Goal: Task Accomplishment & Management: Complete application form

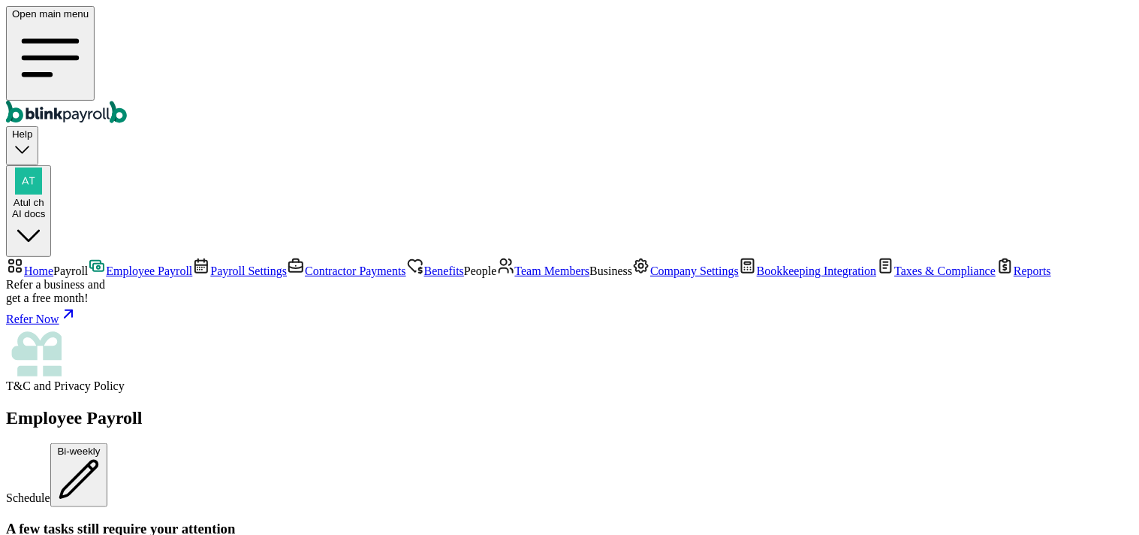
click at [650, 277] on span "Company Settings" at bounding box center [694, 270] width 89 height 13
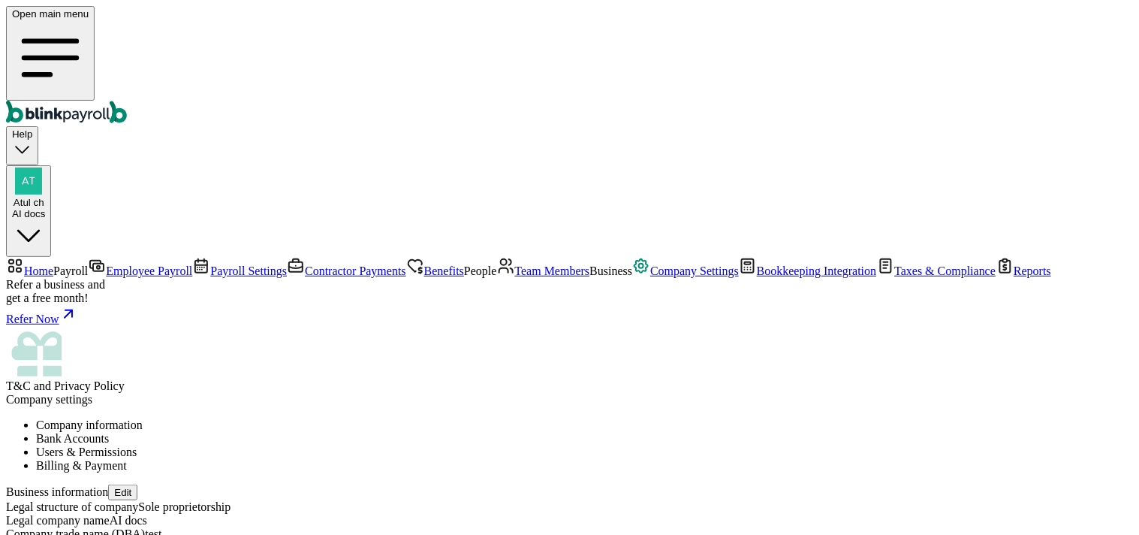
click at [45, 208] on div "AI docs" at bounding box center [28, 213] width 33 height 11
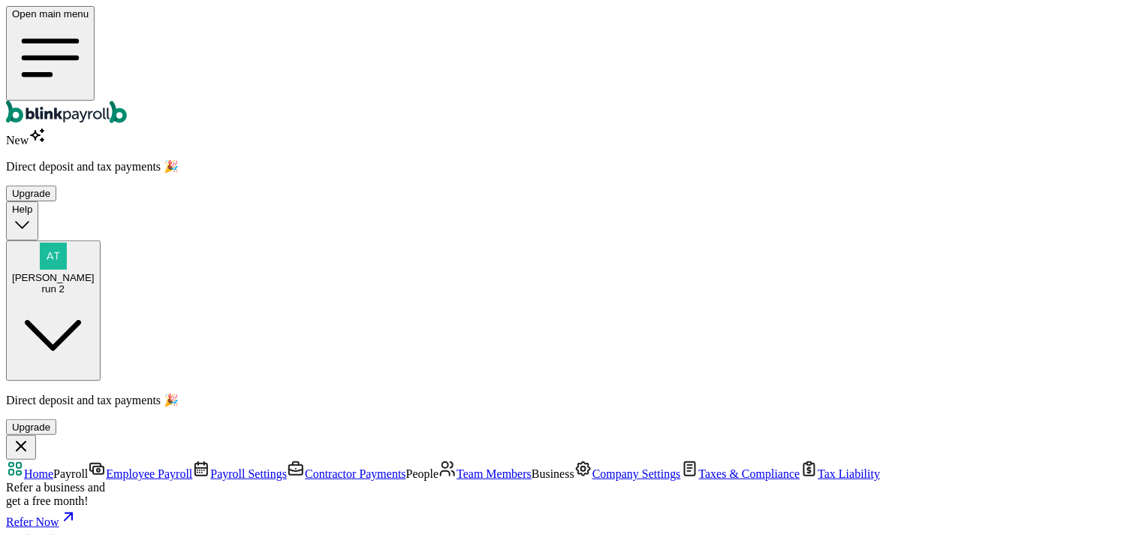
click at [456, 467] on span "Team Members" at bounding box center [493, 473] width 75 height 13
drag, startPoint x: 806, startPoint y: 188, endPoint x: 914, endPoint y: 176, distance: 108.8
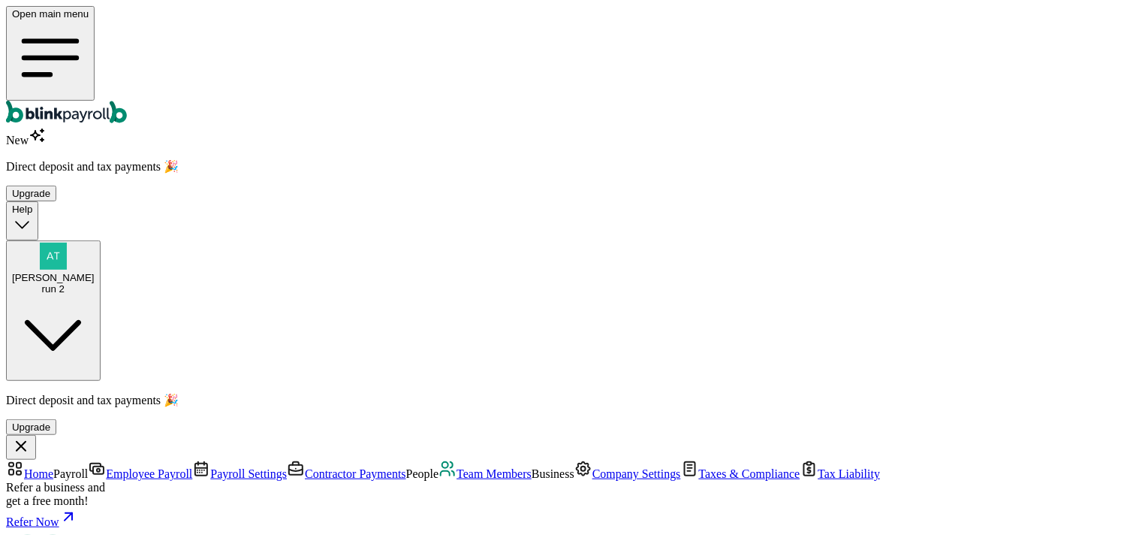
click at [438, 467] on link "Team Members" at bounding box center [484, 473] width 93 height 13
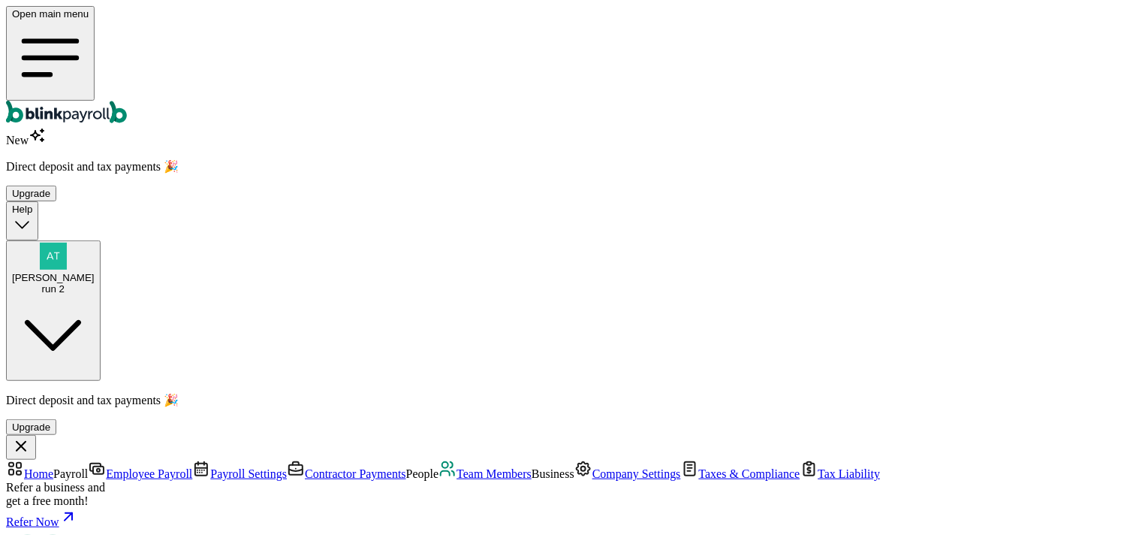
click at [456, 467] on span "Team Members" at bounding box center [493, 473] width 75 height 13
select select "employee"
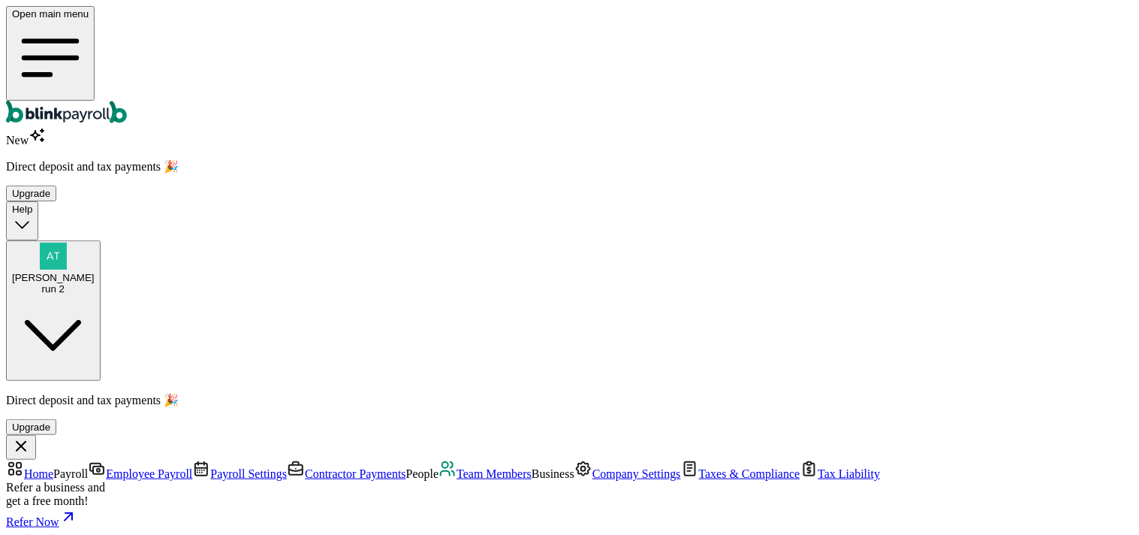
type input "test"
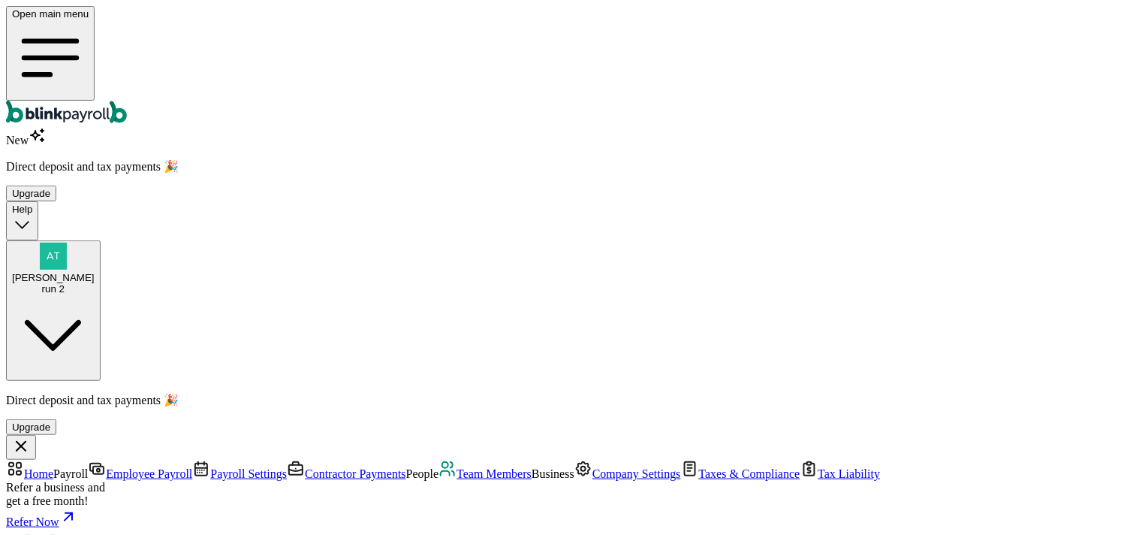
type input "test"
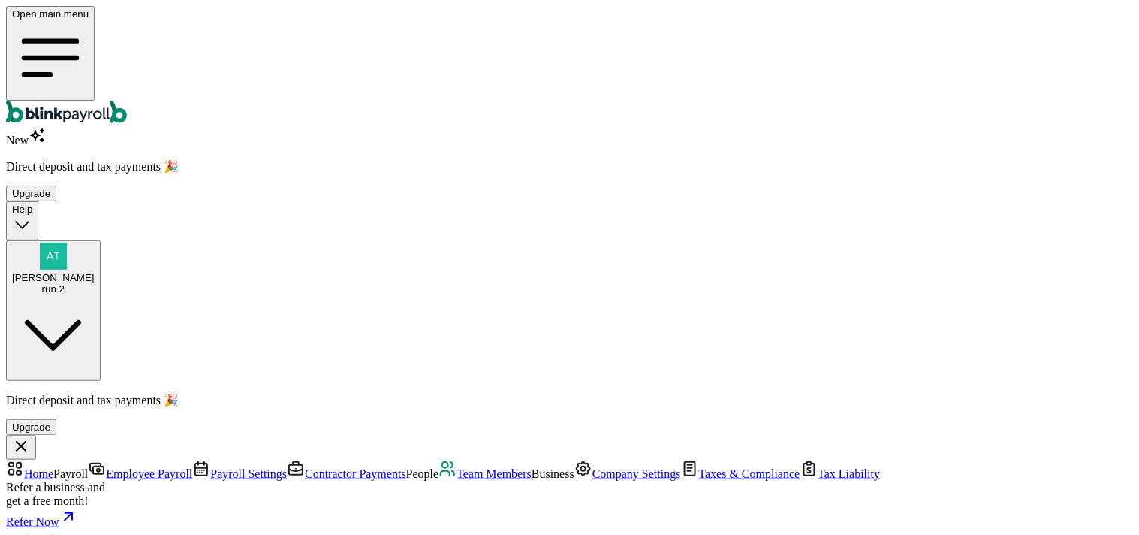
type input "ba"
type input "08/01/2025"
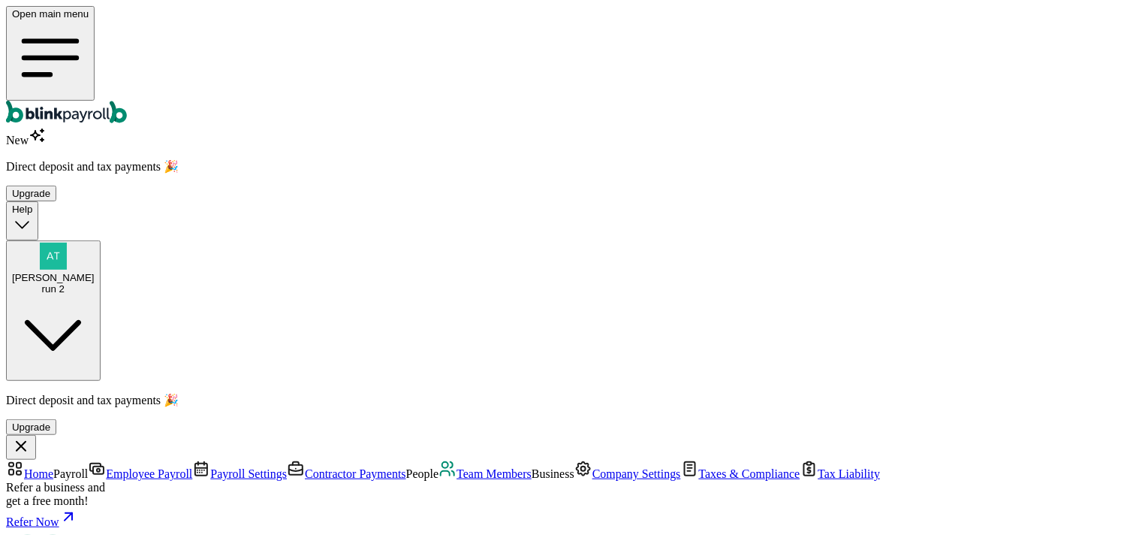
select select "11 Cattano Avenue"
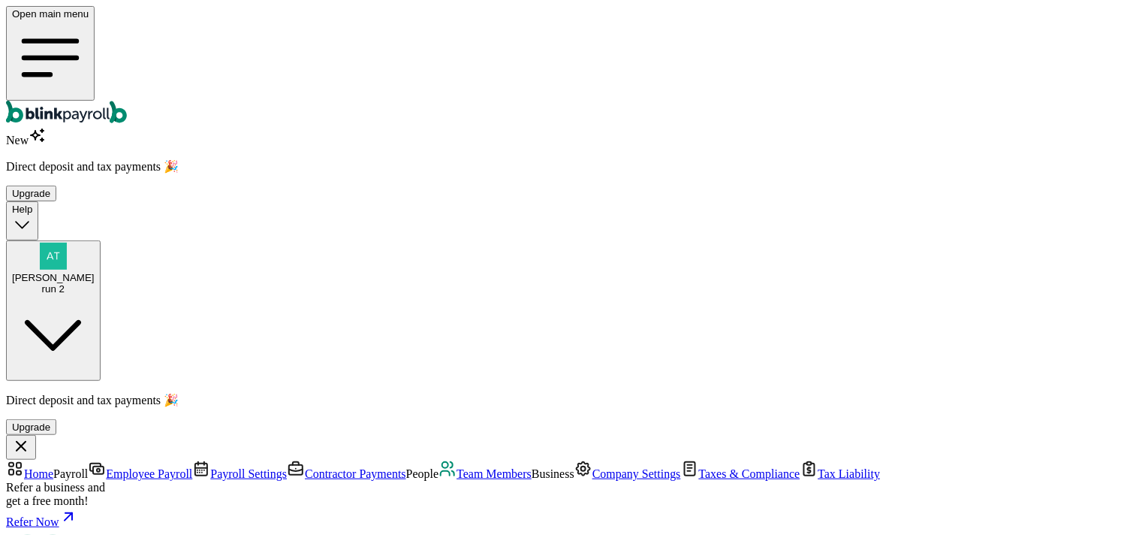
radio input "true"
type input "5"
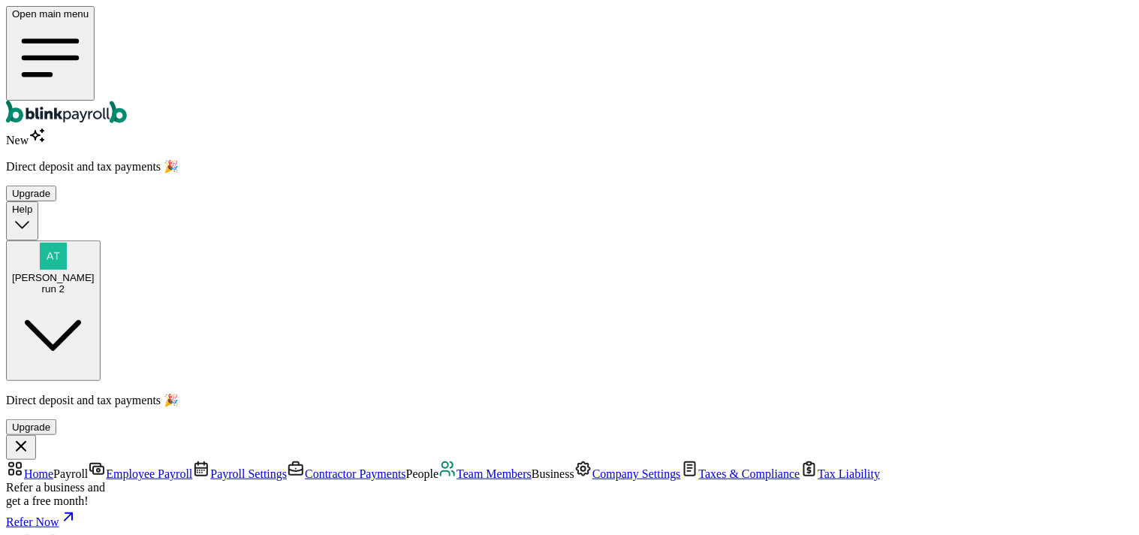
type input "7.50"
type input "55"
type input "82.50"
type input "55"
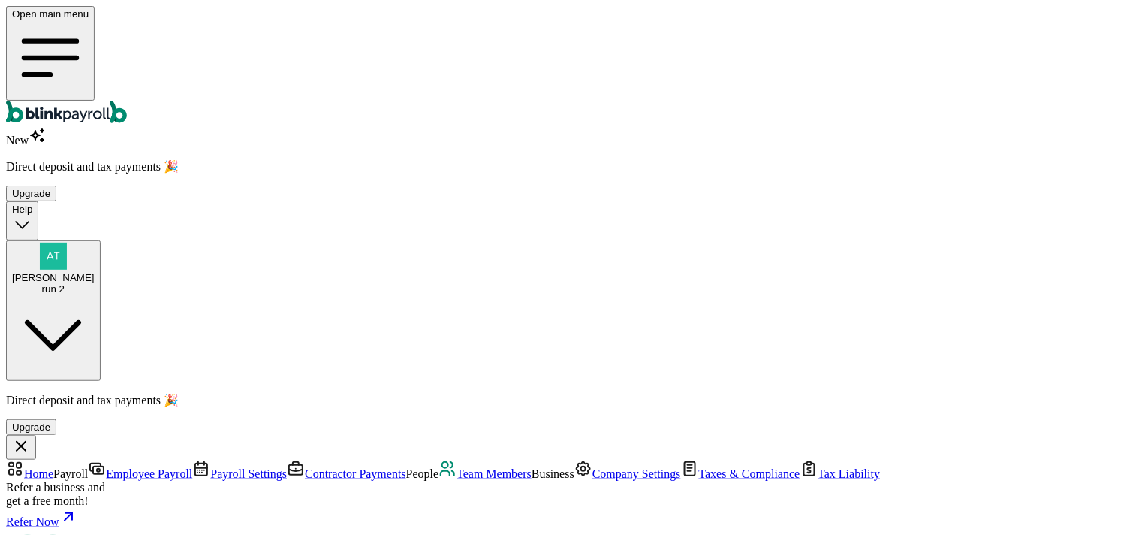
radio input "true"
drag, startPoint x: 426, startPoint y: 465, endPoint x: 453, endPoint y: 489, distance: 36.2
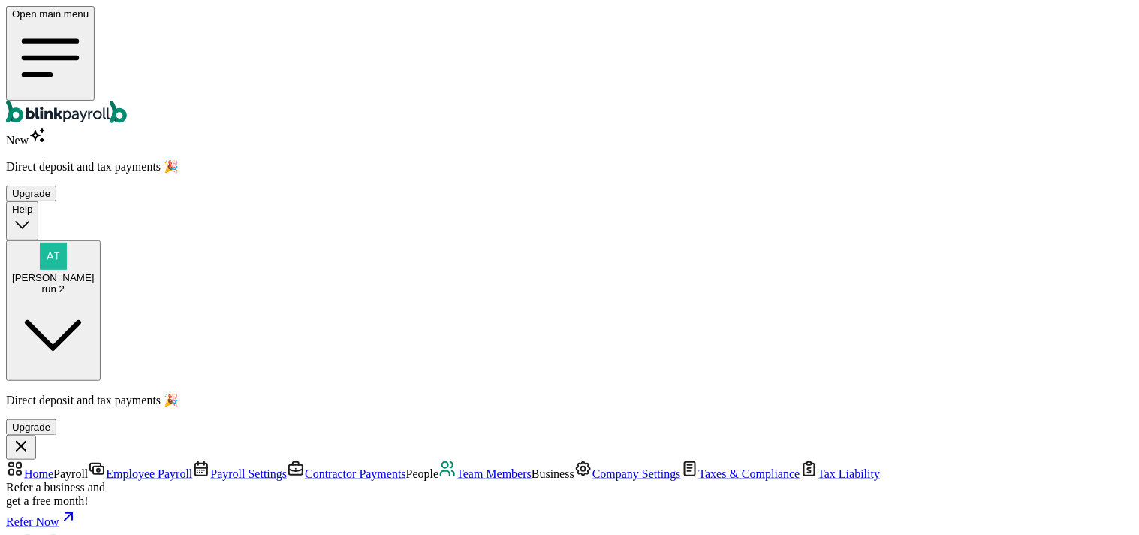
type input "a"
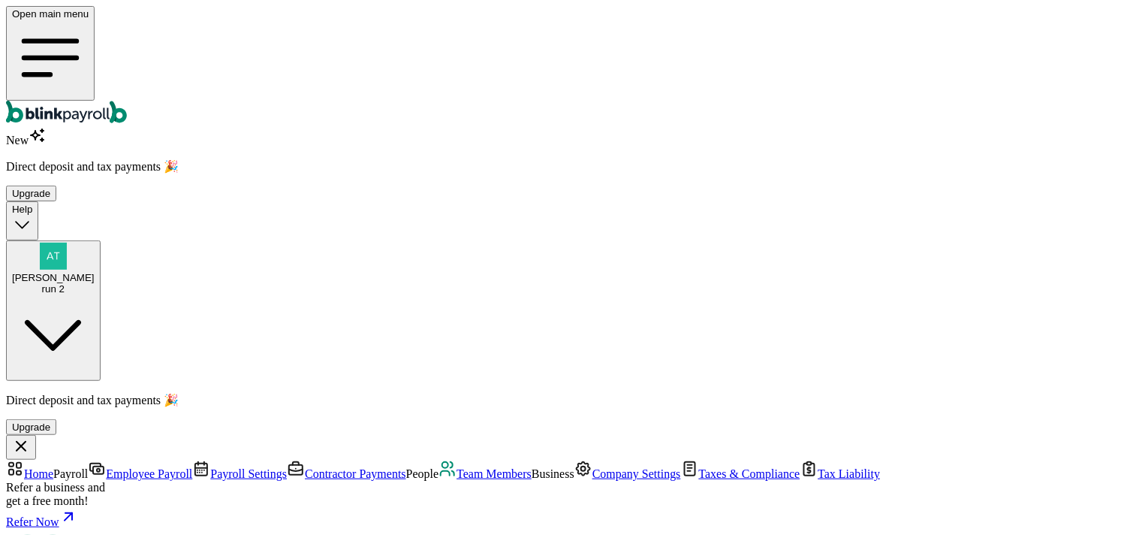
scroll to position [176, 0]
type input "s@a.co"
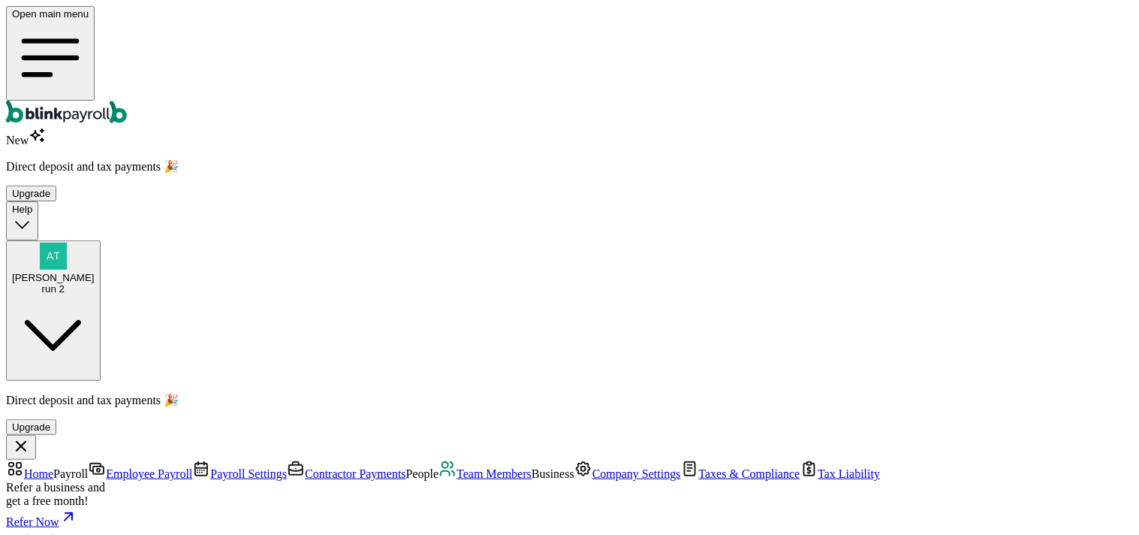
radio input "true"
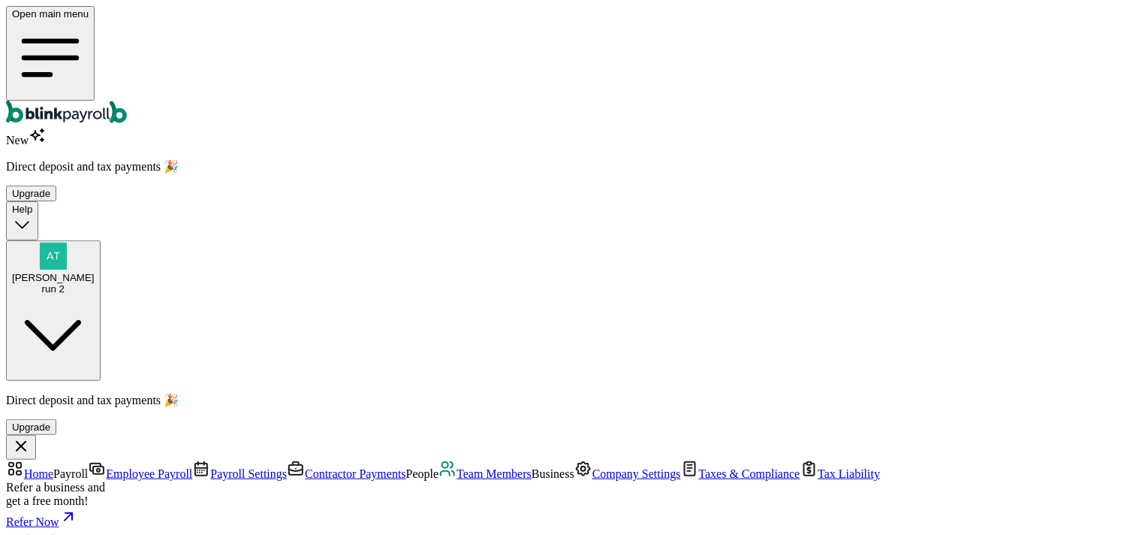
scroll to position [107, 0]
radio input "true"
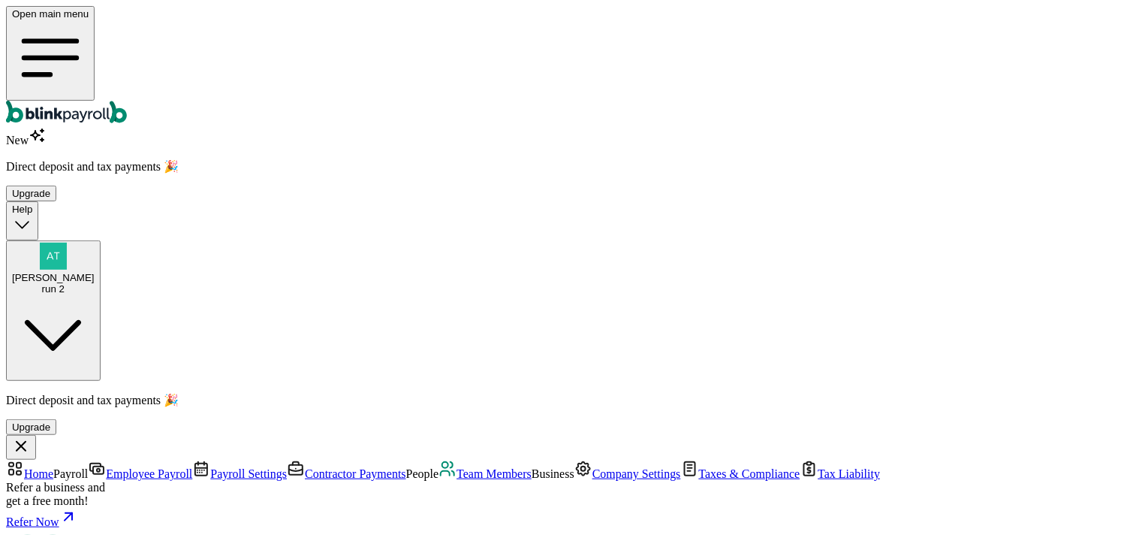
radio input "true"
type input "556-56-5656"
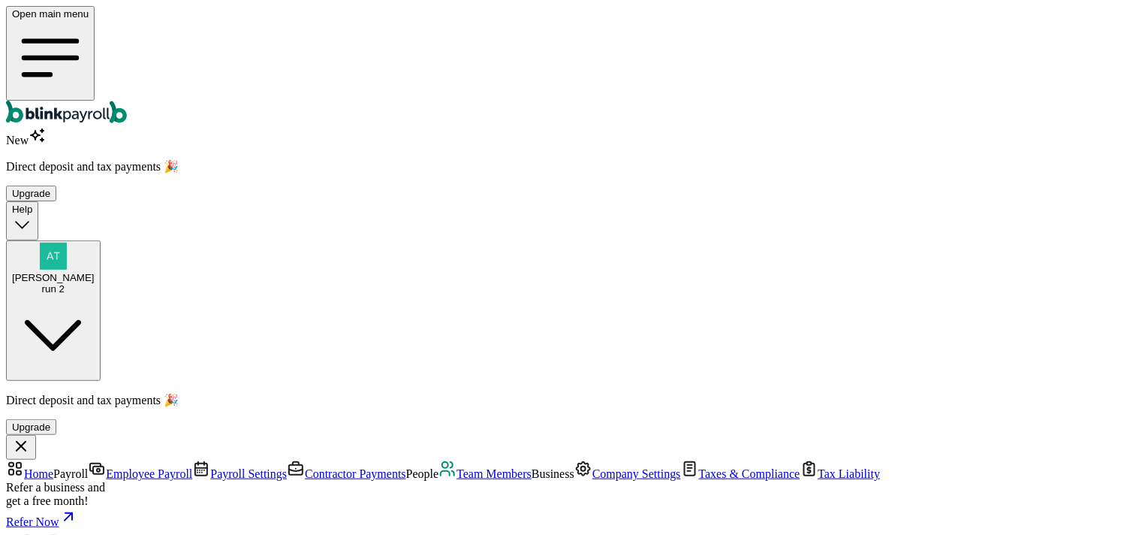
type input "55 Texas a and M Univ"
type input "[GEOGRAPHIC_DATA]"
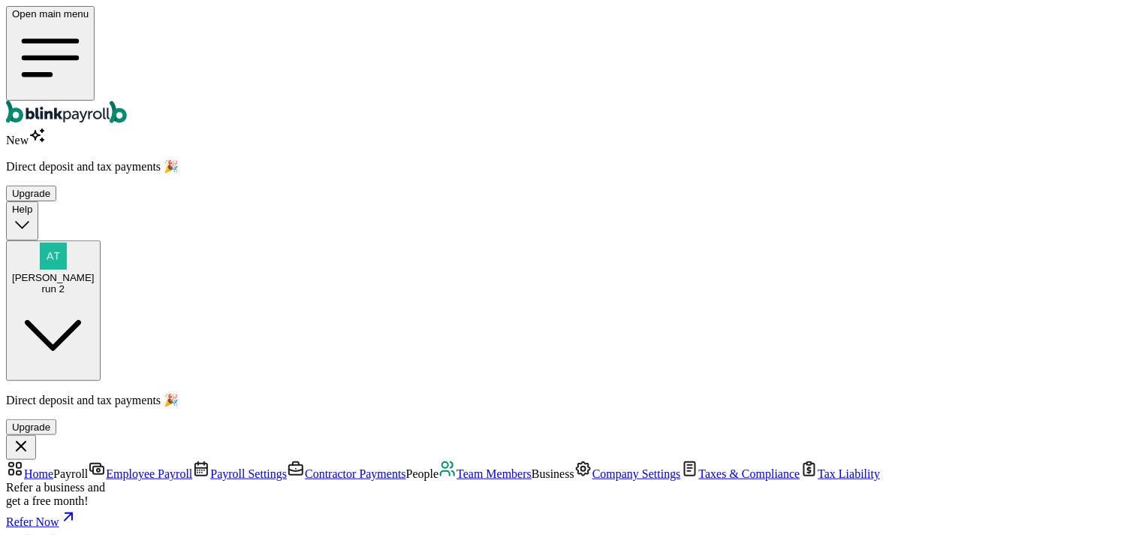
type input "77843"
select select "S"
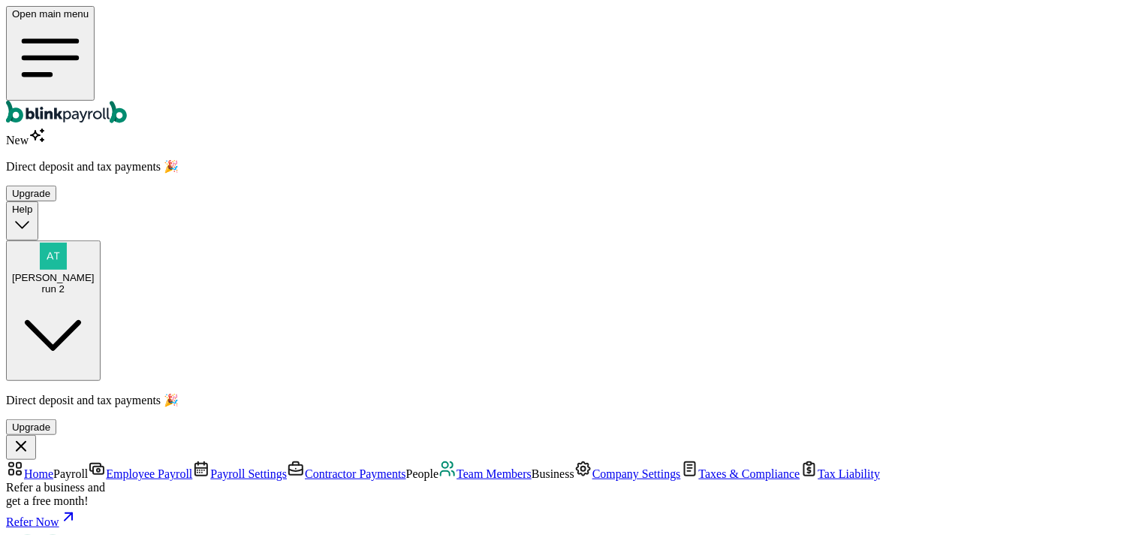
scroll to position [844, 0]
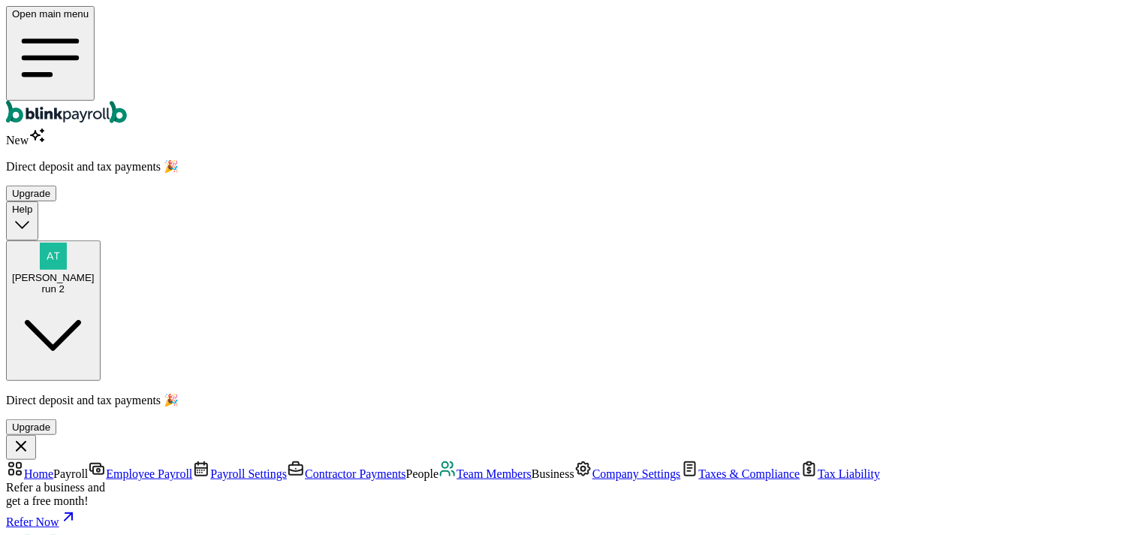
click at [95, 272] on span "Atul Chauhan" at bounding box center [53, 277] width 83 height 11
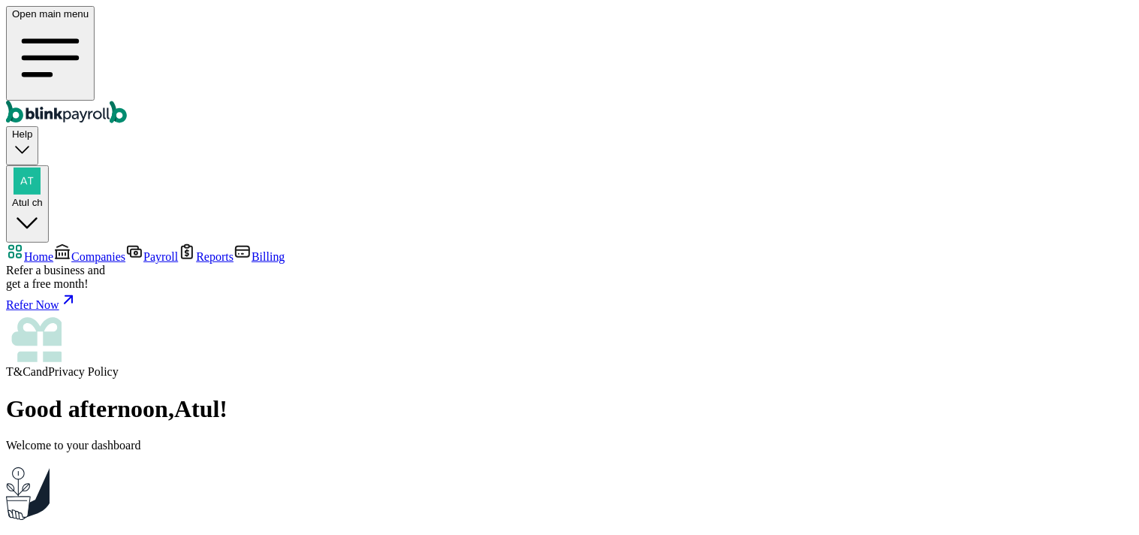
click at [56, 250] on link "Companies" at bounding box center [89, 256] width 72 height 13
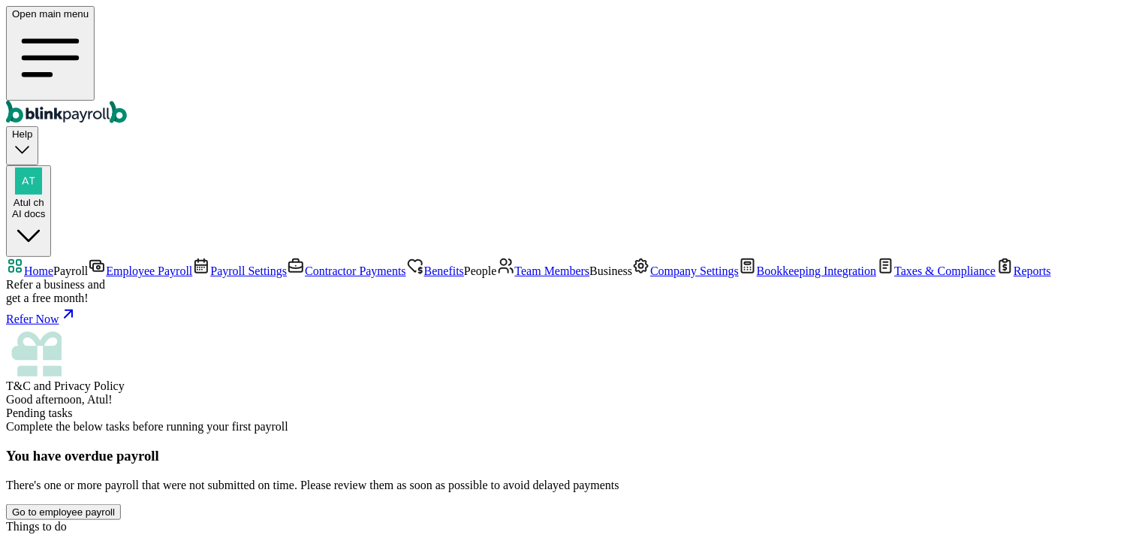
click at [650, 277] on span "Company Settings" at bounding box center [694, 270] width 89 height 13
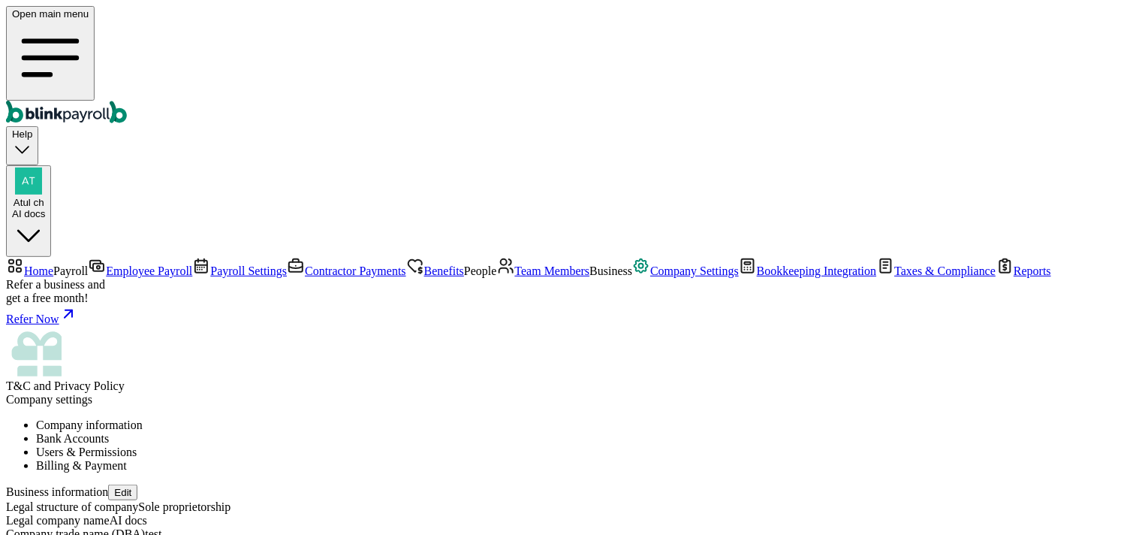
scroll to position [230, 0]
type input "two"
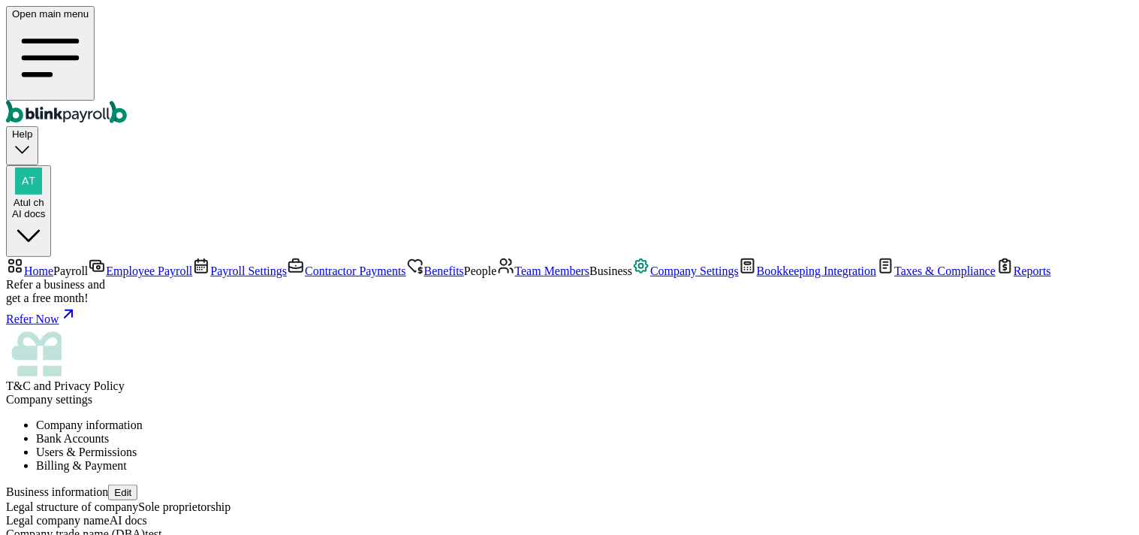
type input "55 [US_STATE] Ct"
type input "Columbus"
type input "IN"
type input "47201"
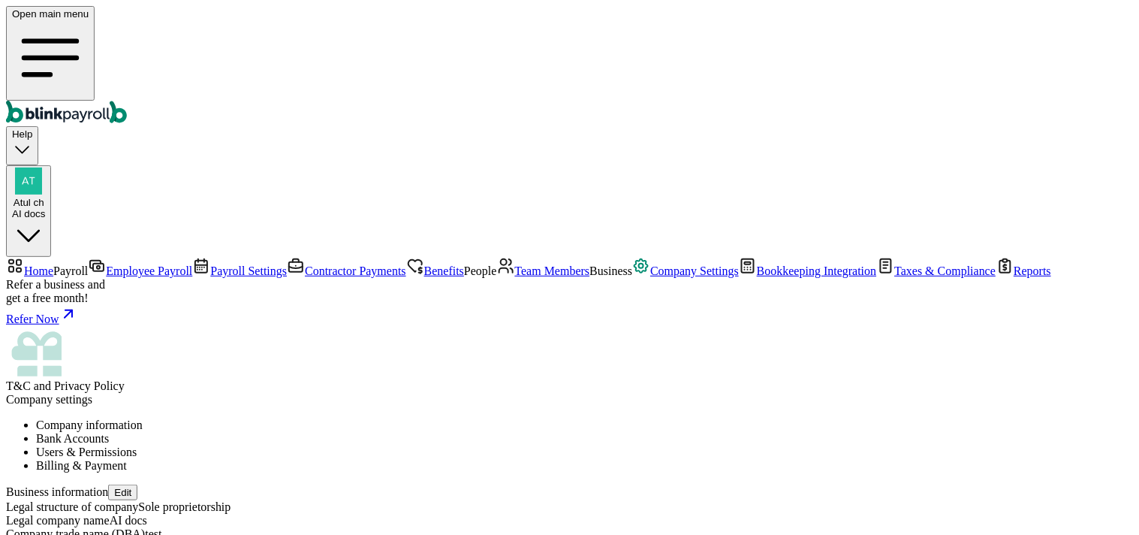
scroll to position [0, 0]
click at [106, 264] on span "Employee Payroll" at bounding box center [149, 270] width 86 height 13
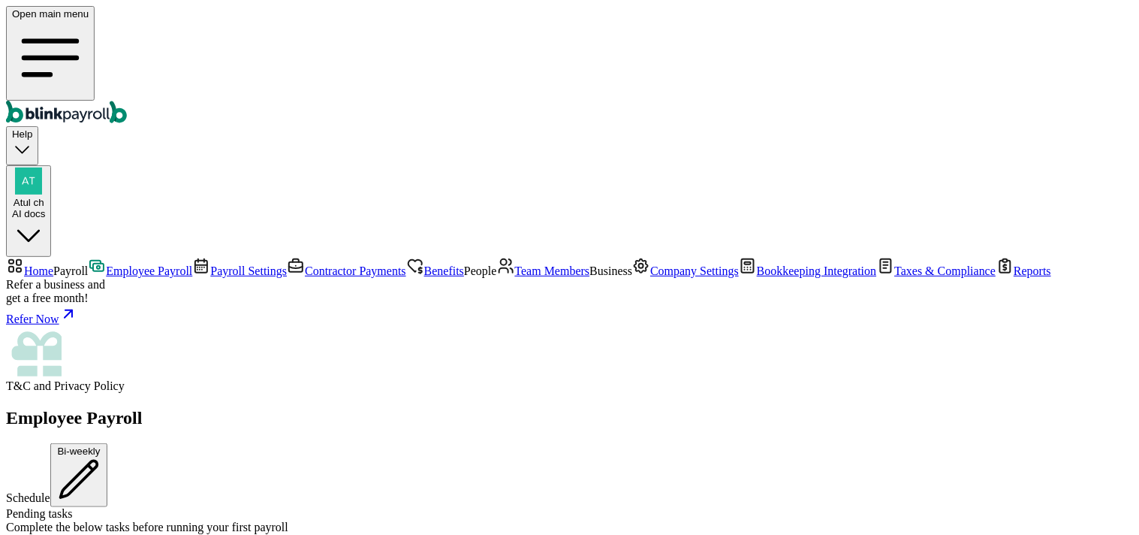
click at [515, 268] on span "Team Members" at bounding box center [552, 270] width 75 height 13
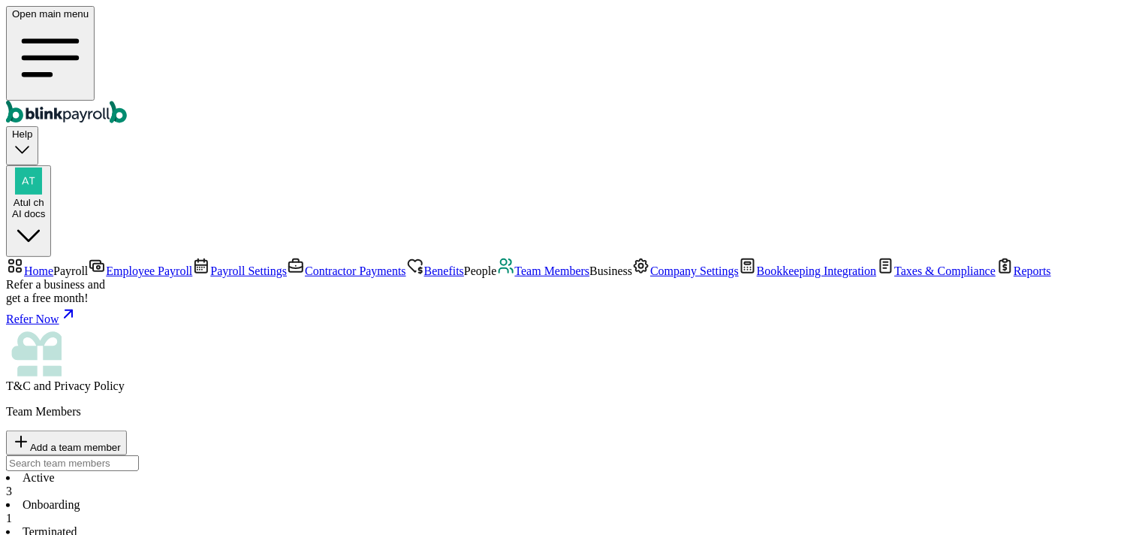
drag, startPoint x: 905, startPoint y: 402, endPoint x: 939, endPoint y: 409, distance: 35.3
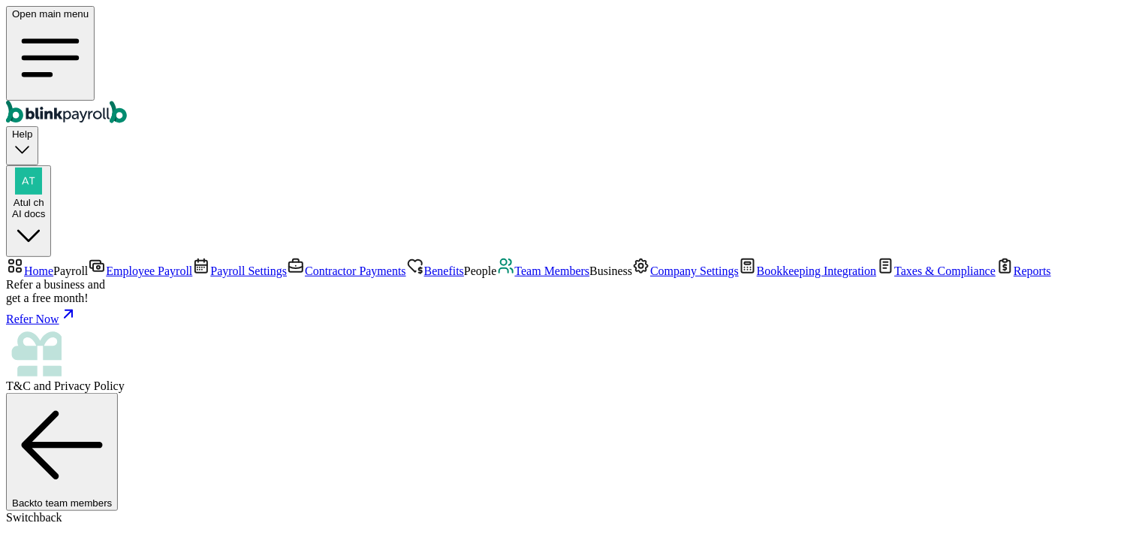
drag, startPoint x: 572, startPoint y: 233, endPoint x: 568, endPoint y: 248, distance: 15.5
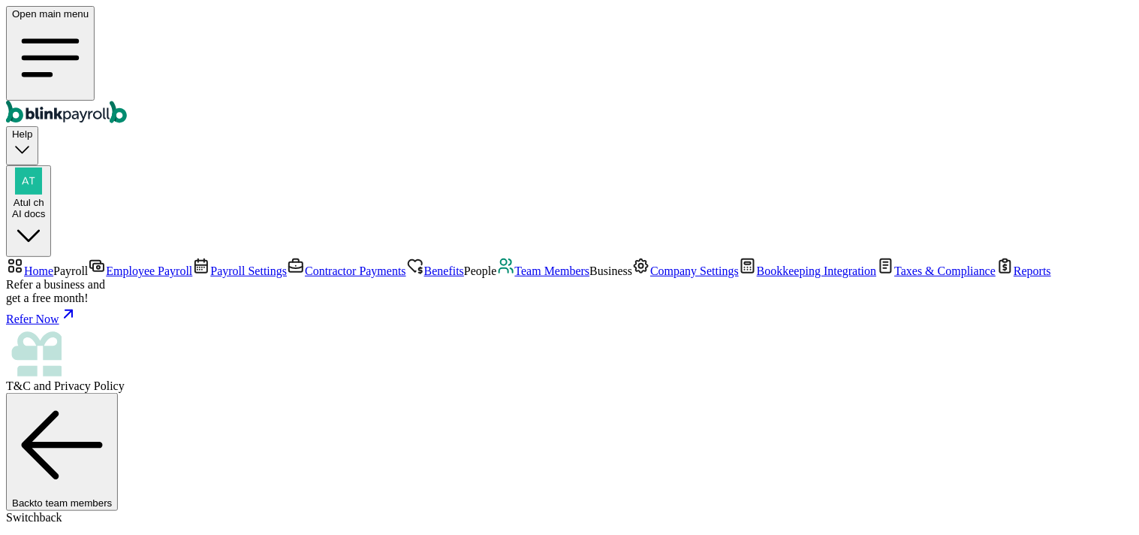
select select "55 [US_STATE] Ct"
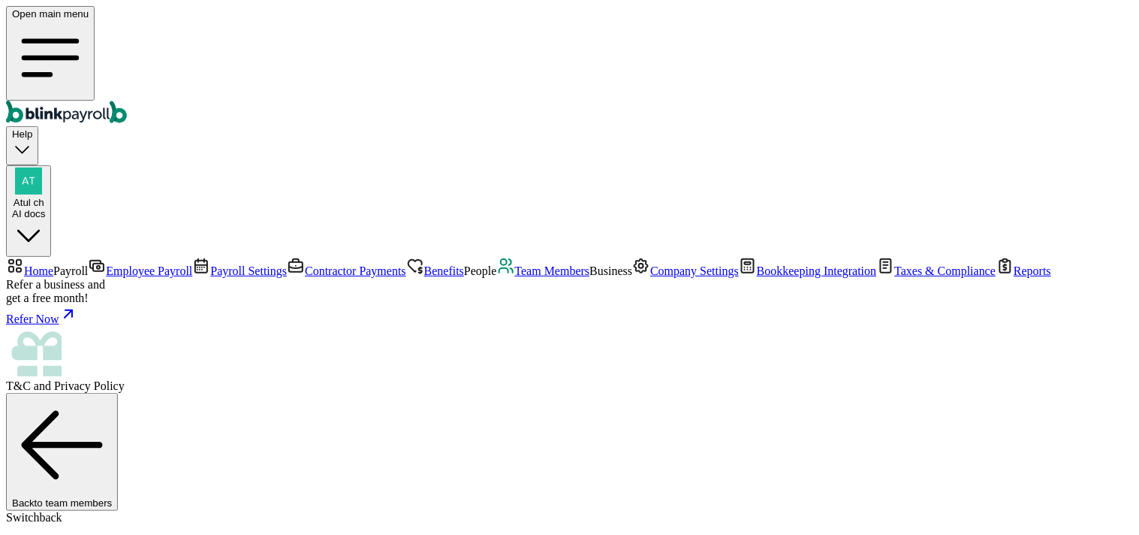
scroll to position [0, 0]
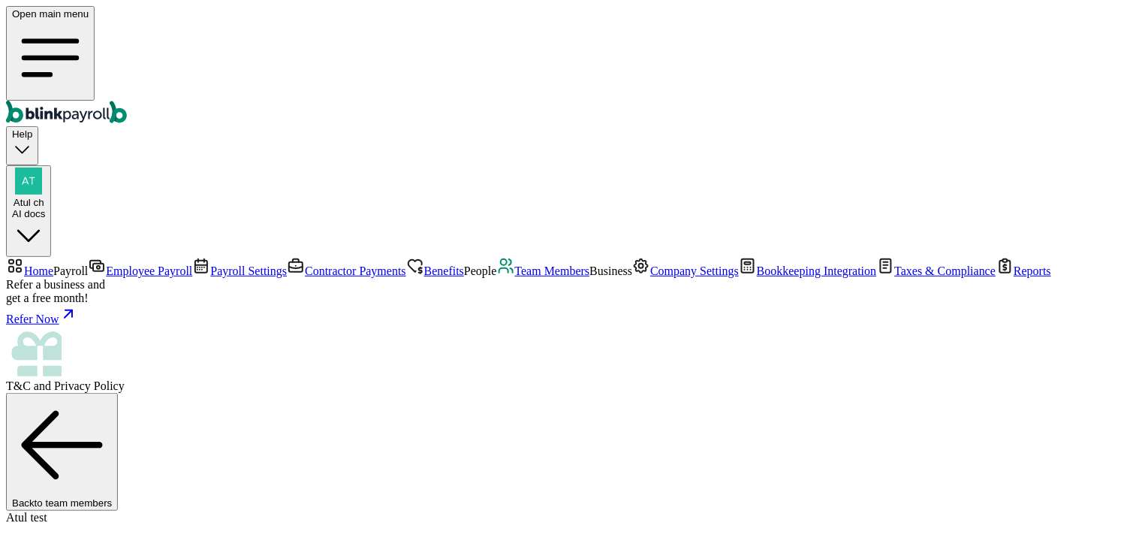
select select "55 [US_STATE] Ct"
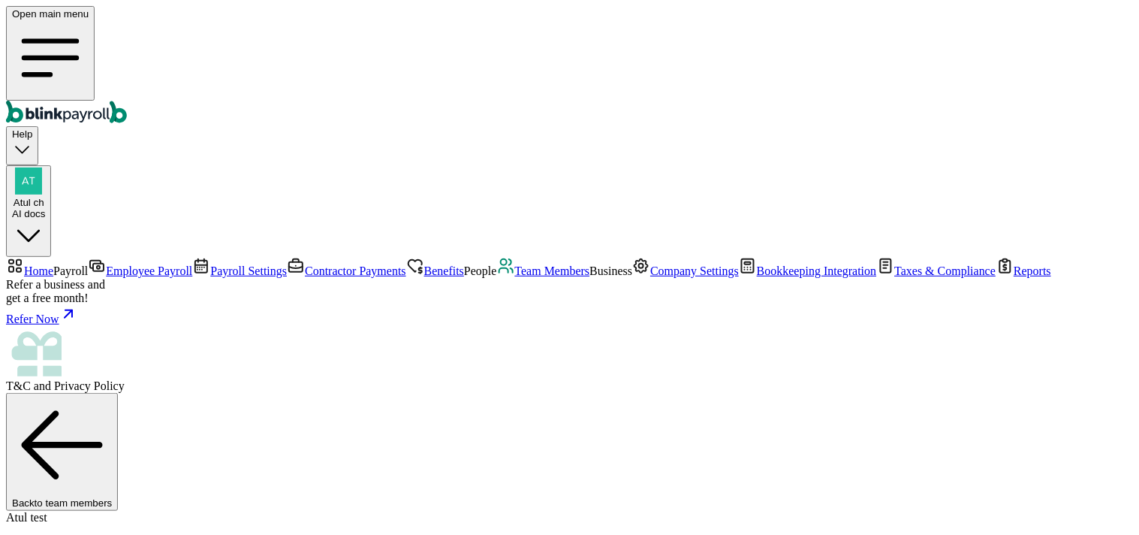
scroll to position [588, 0]
